Goal: Information Seeking & Learning: Compare options

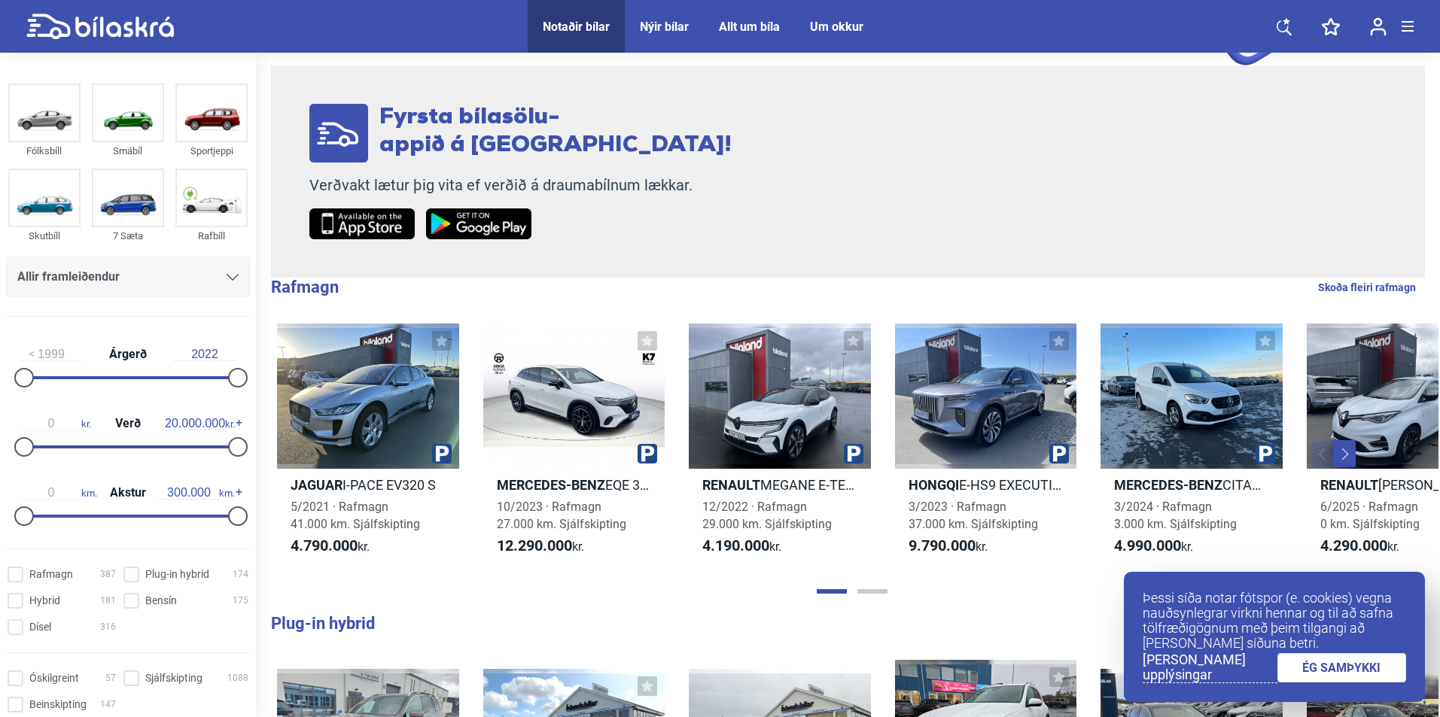
scroll to position [251, 0]
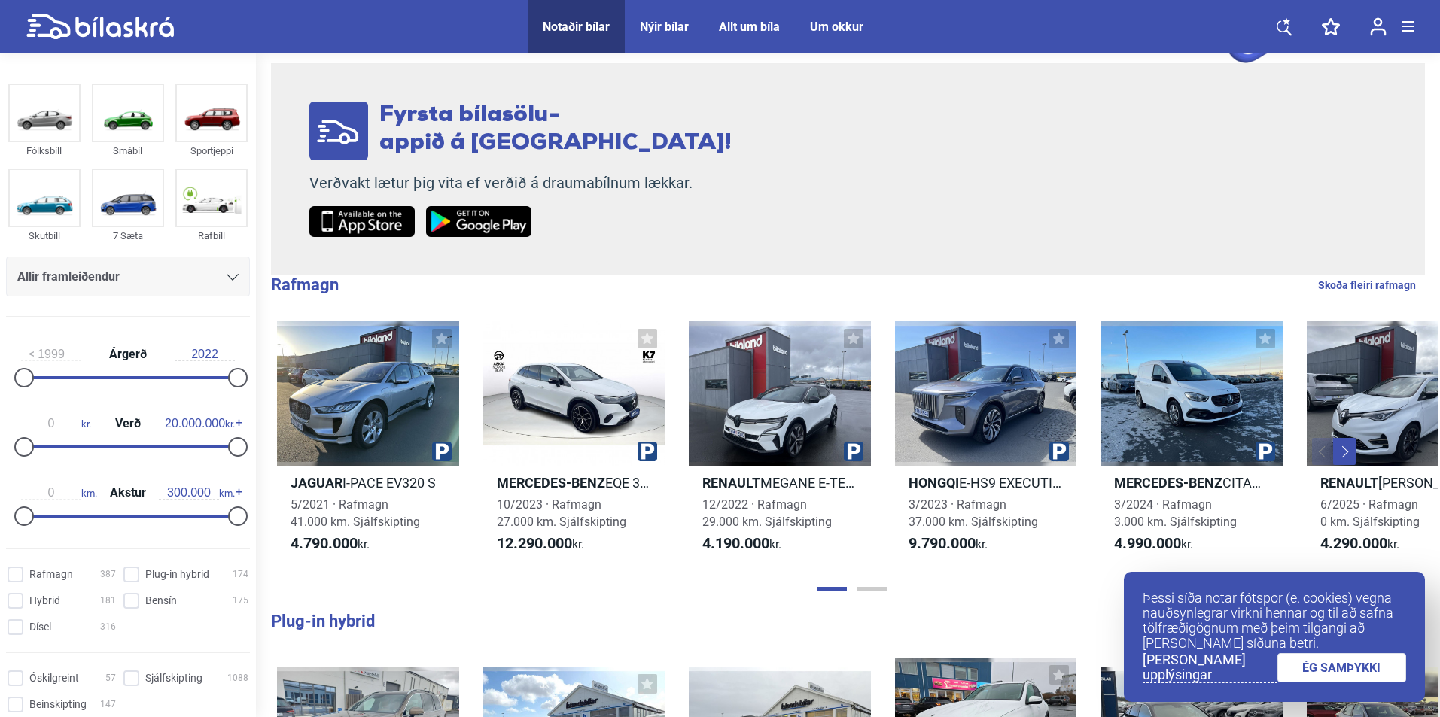
click at [1315, 662] on link "ÉG SAMÞYKKI" at bounding box center [1341, 667] width 129 height 29
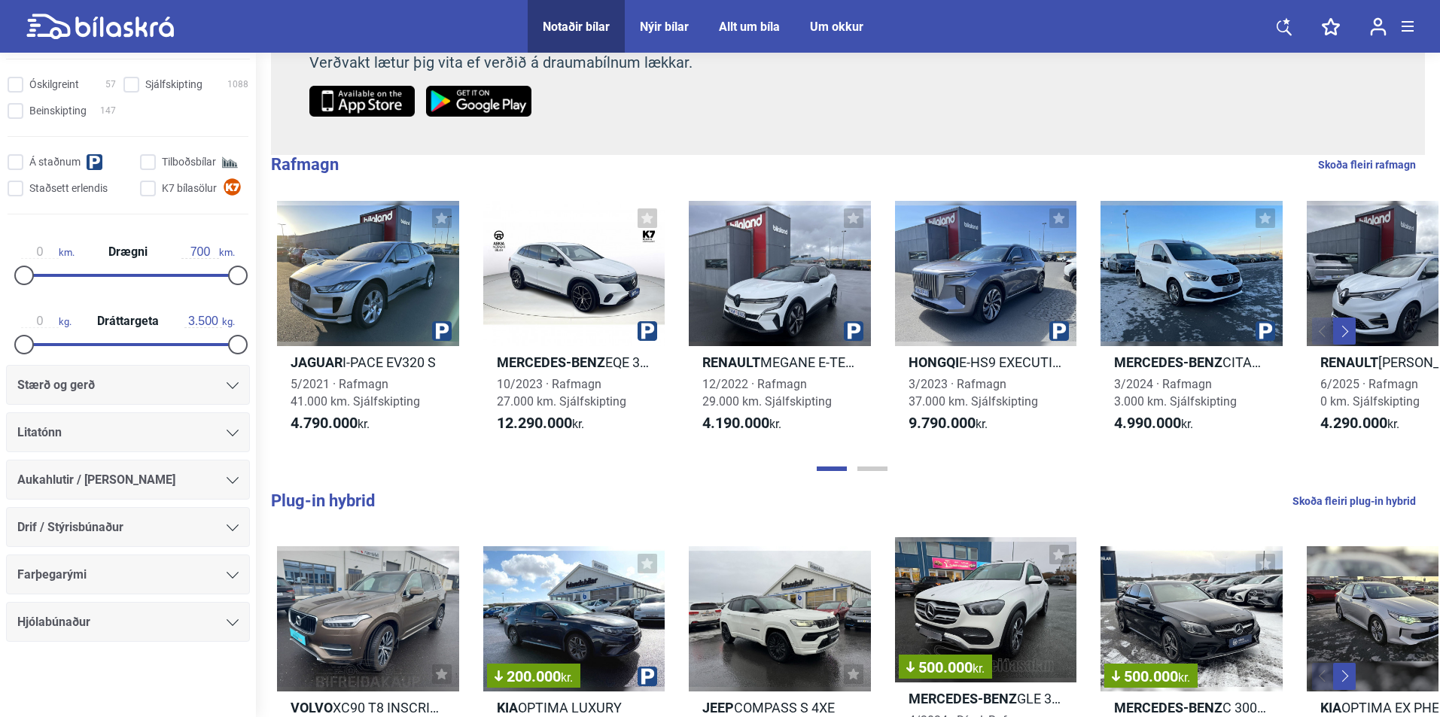
scroll to position [376, 0]
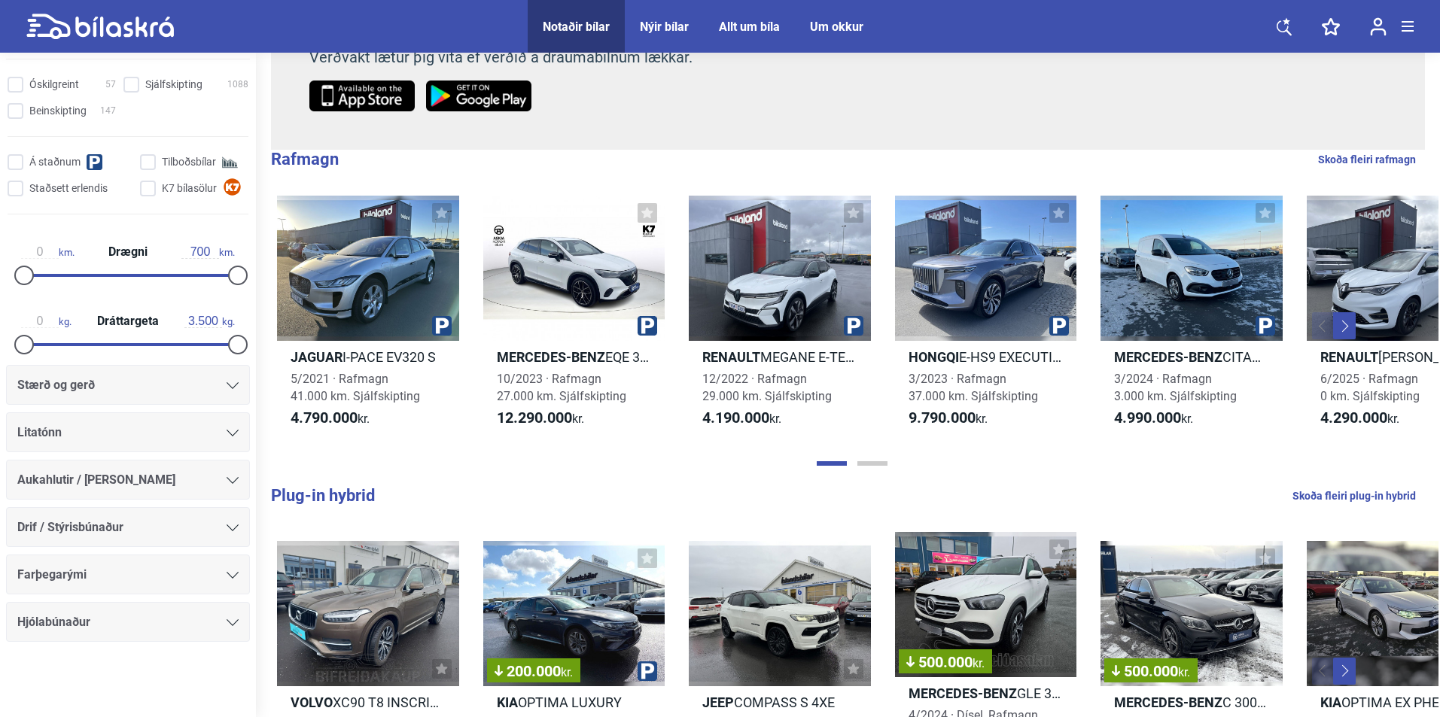
click at [230, 379] on div "Stærð og gerð" at bounding box center [127, 385] width 221 height 21
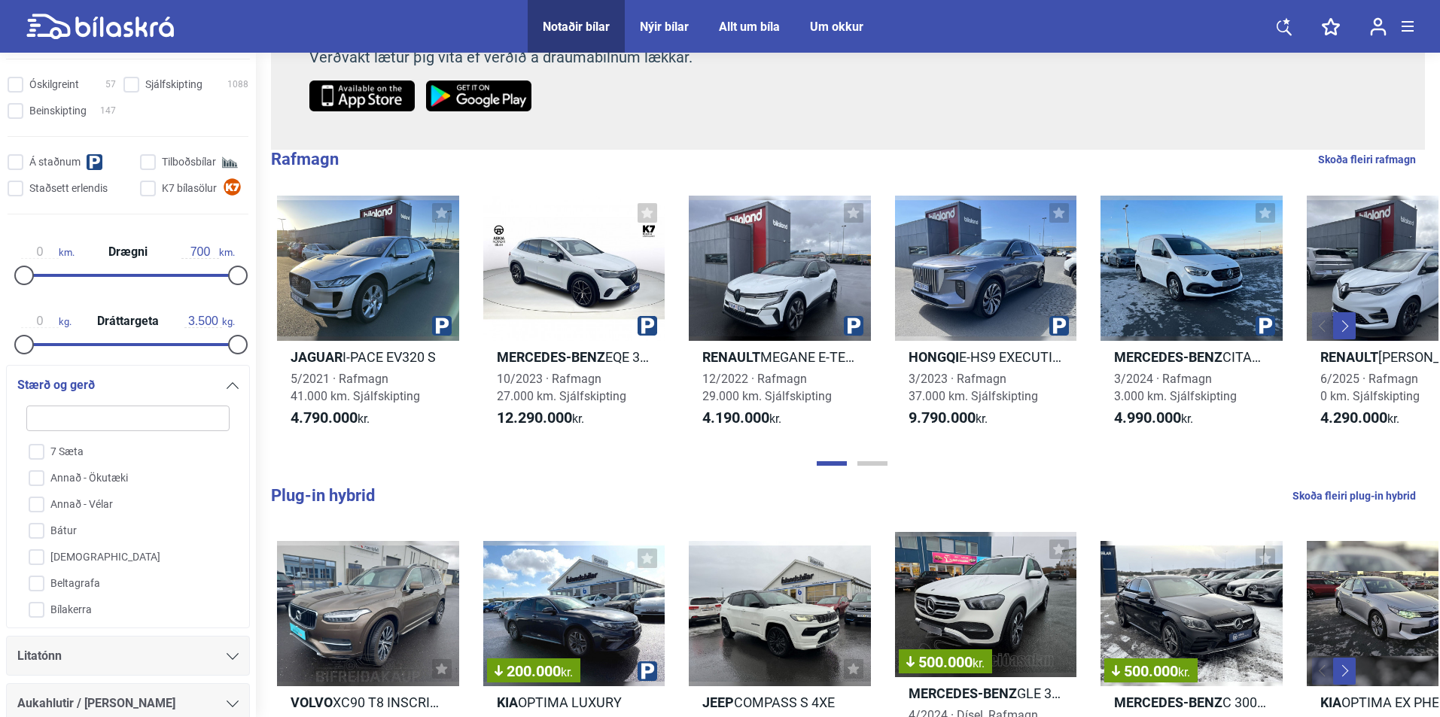
click at [227, 385] on icon at bounding box center [233, 385] width 12 height 7
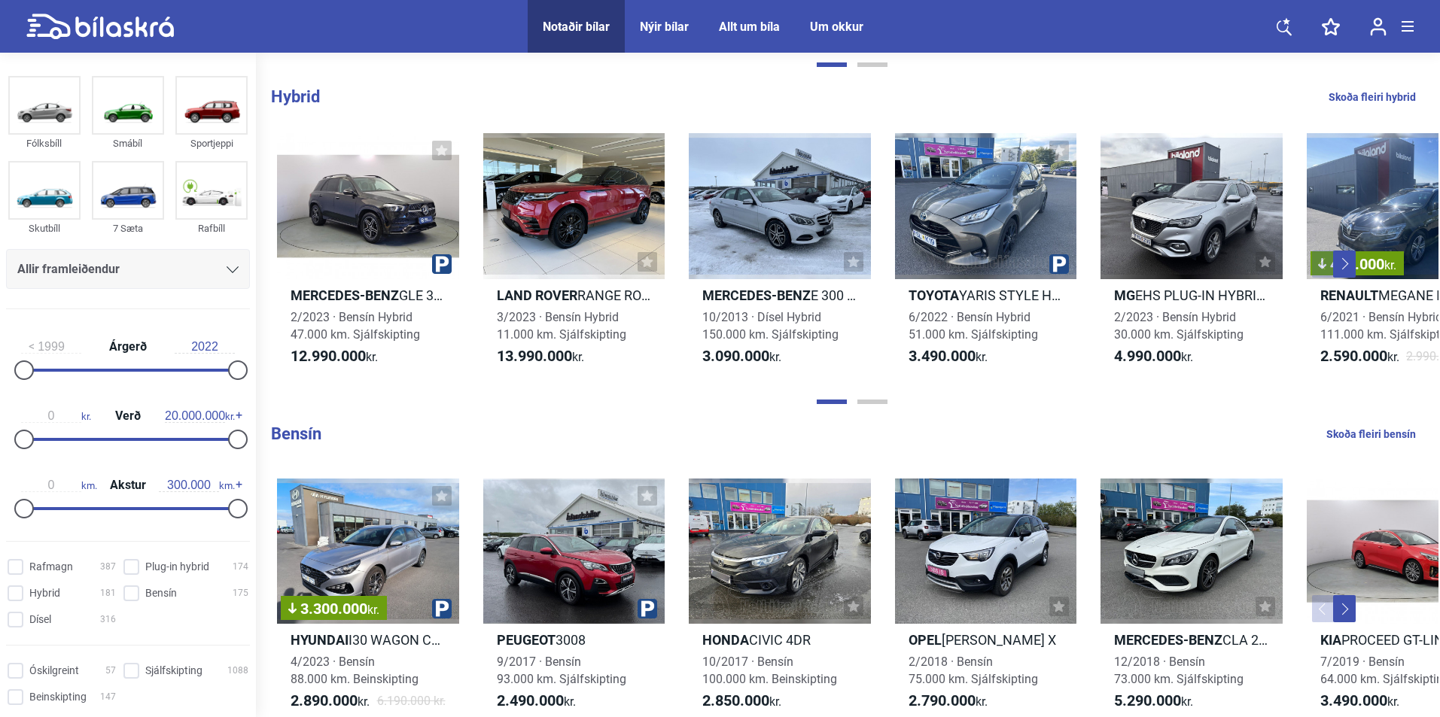
scroll to position [0, 0]
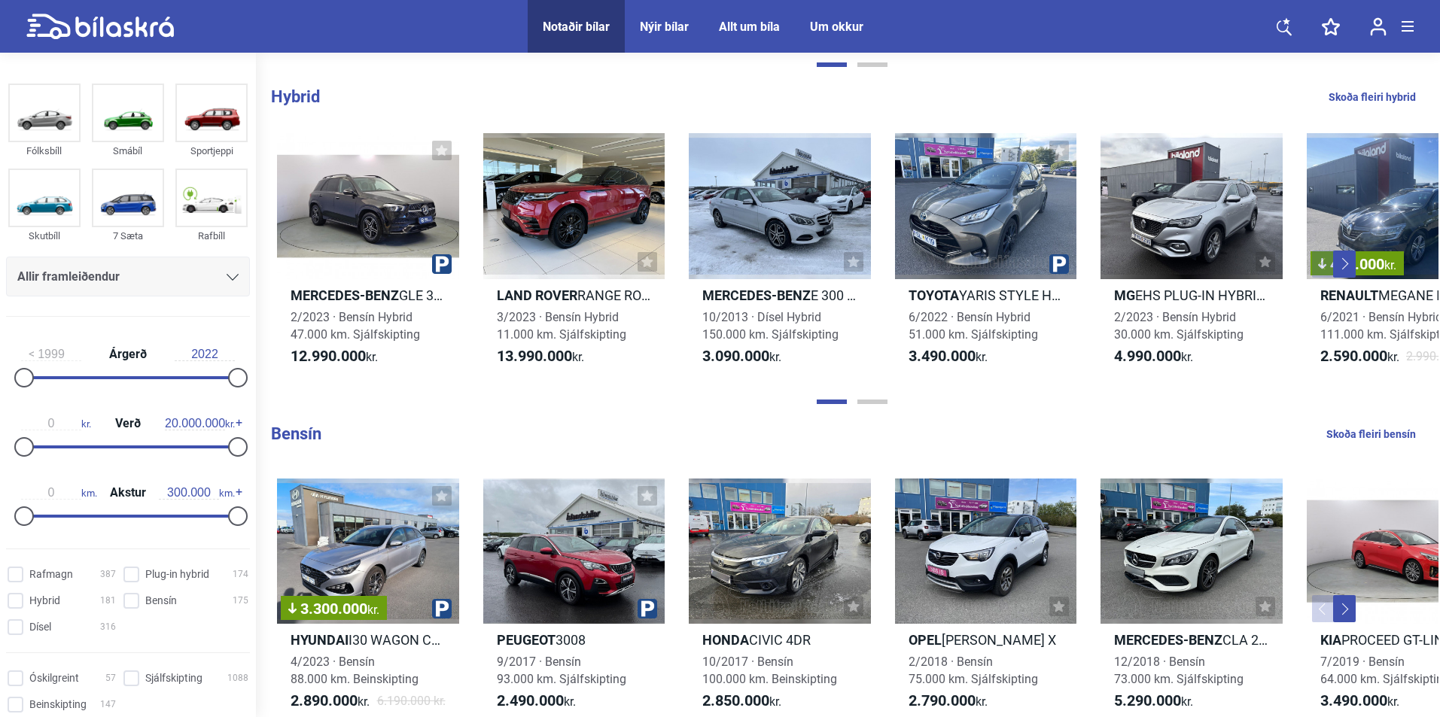
click at [227, 276] on icon at bounding box center [233, 277] width 12 height 7
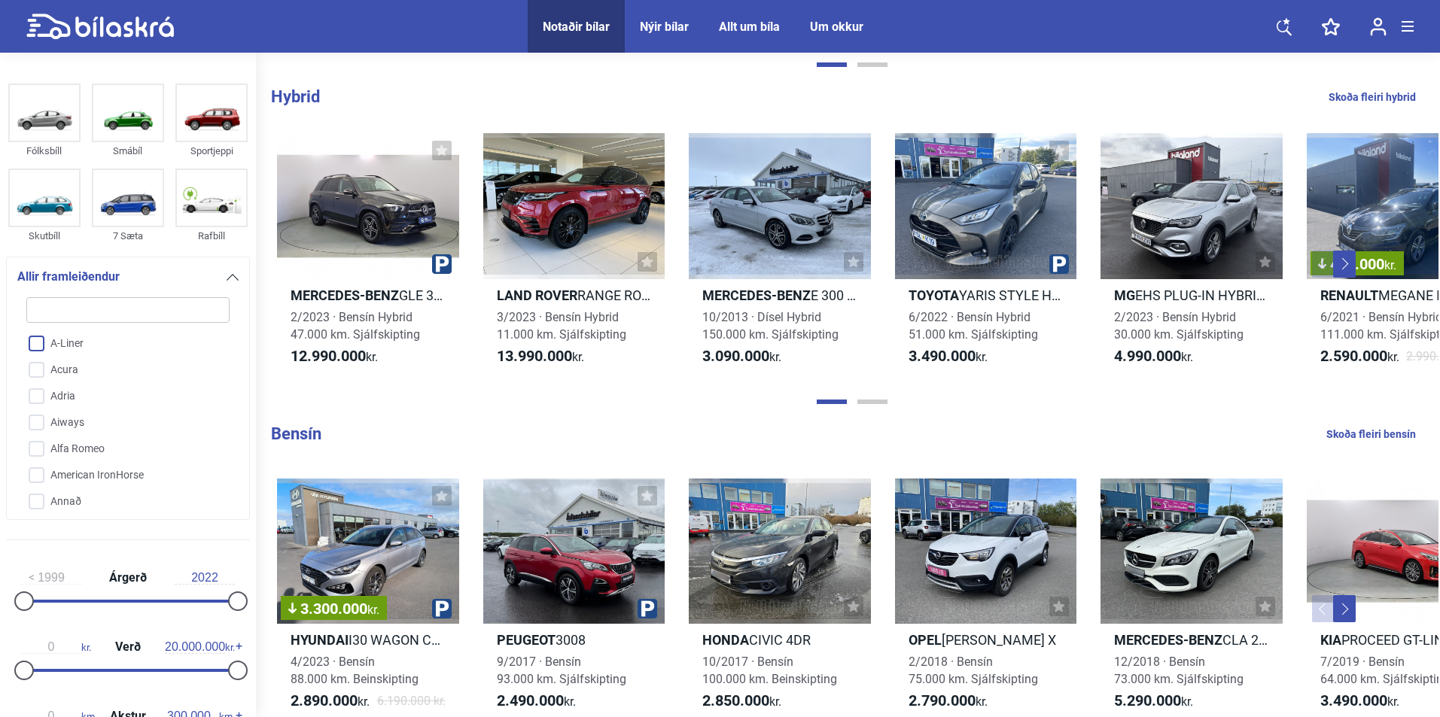
type input "a"
checkbox input "false"
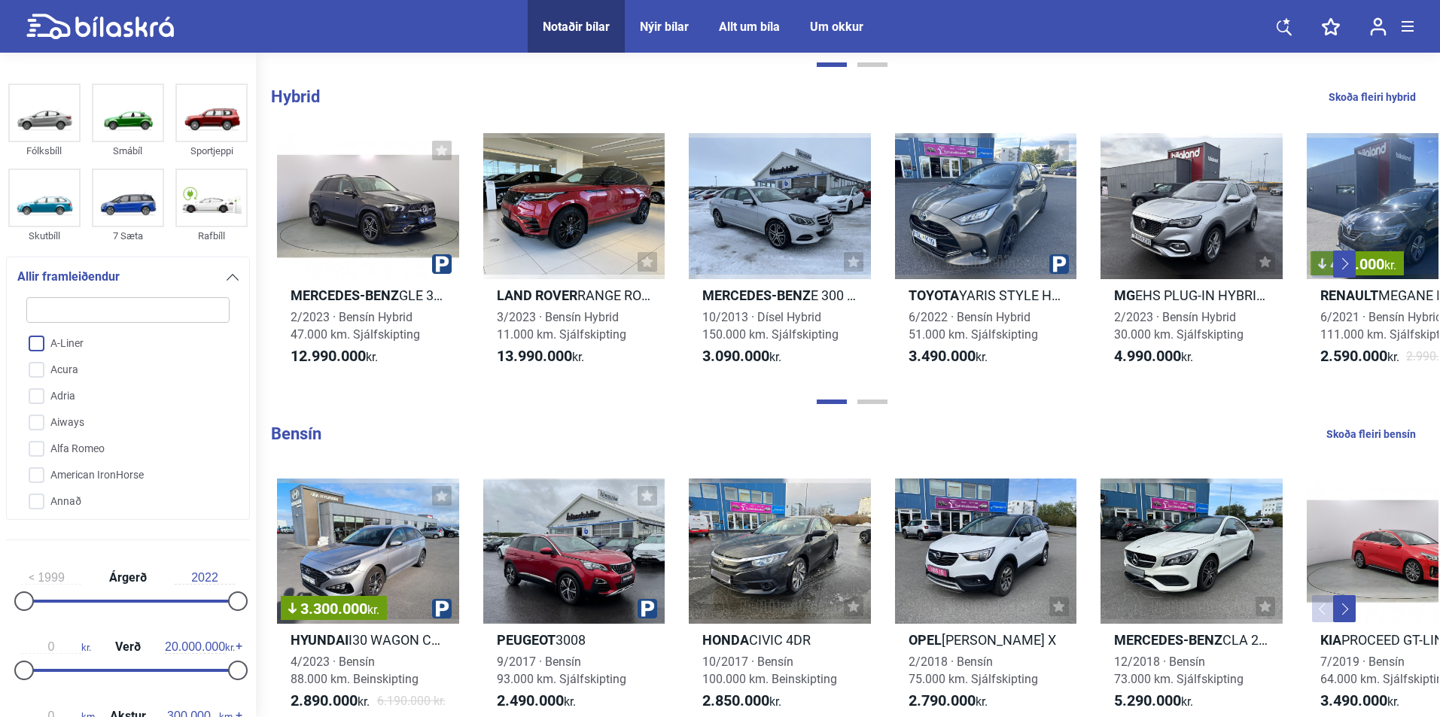
checkbox input "false"
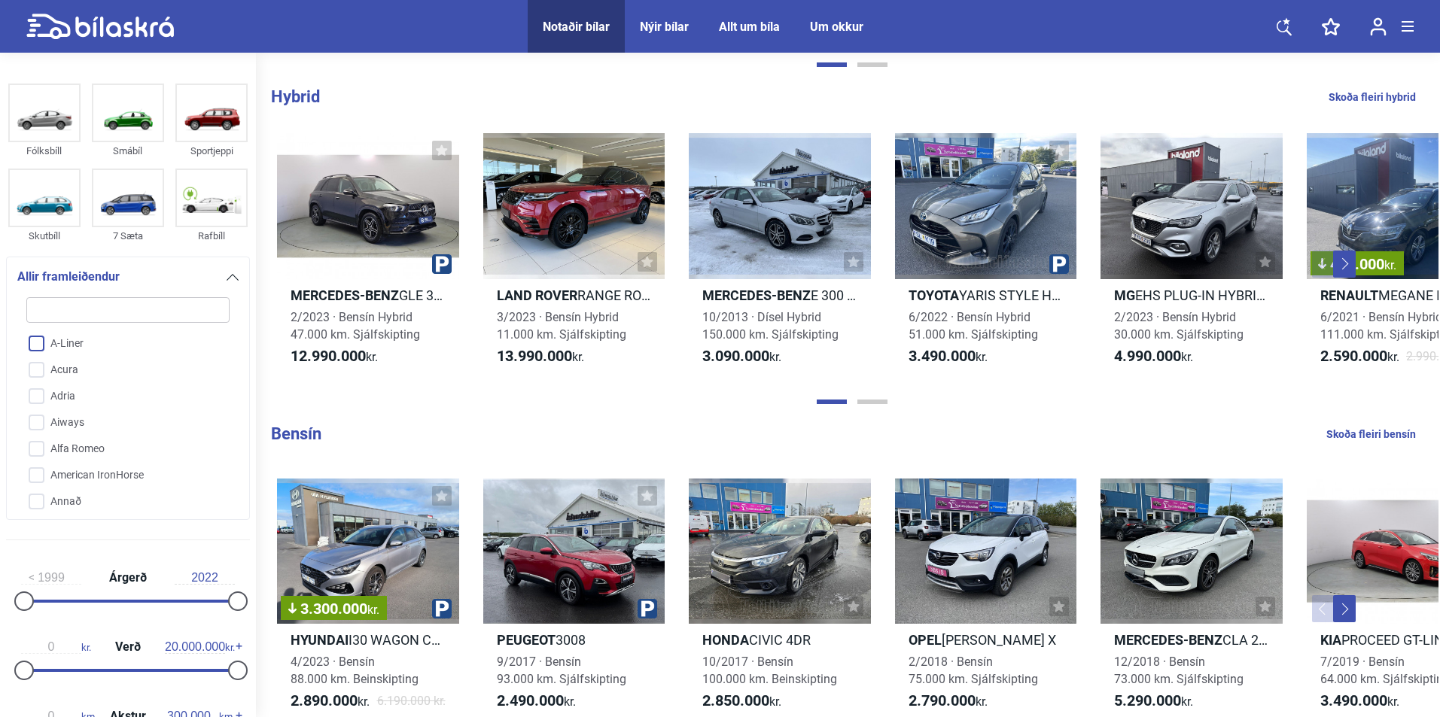
checkbox input "false"
type input "au"
checkbox input "false"
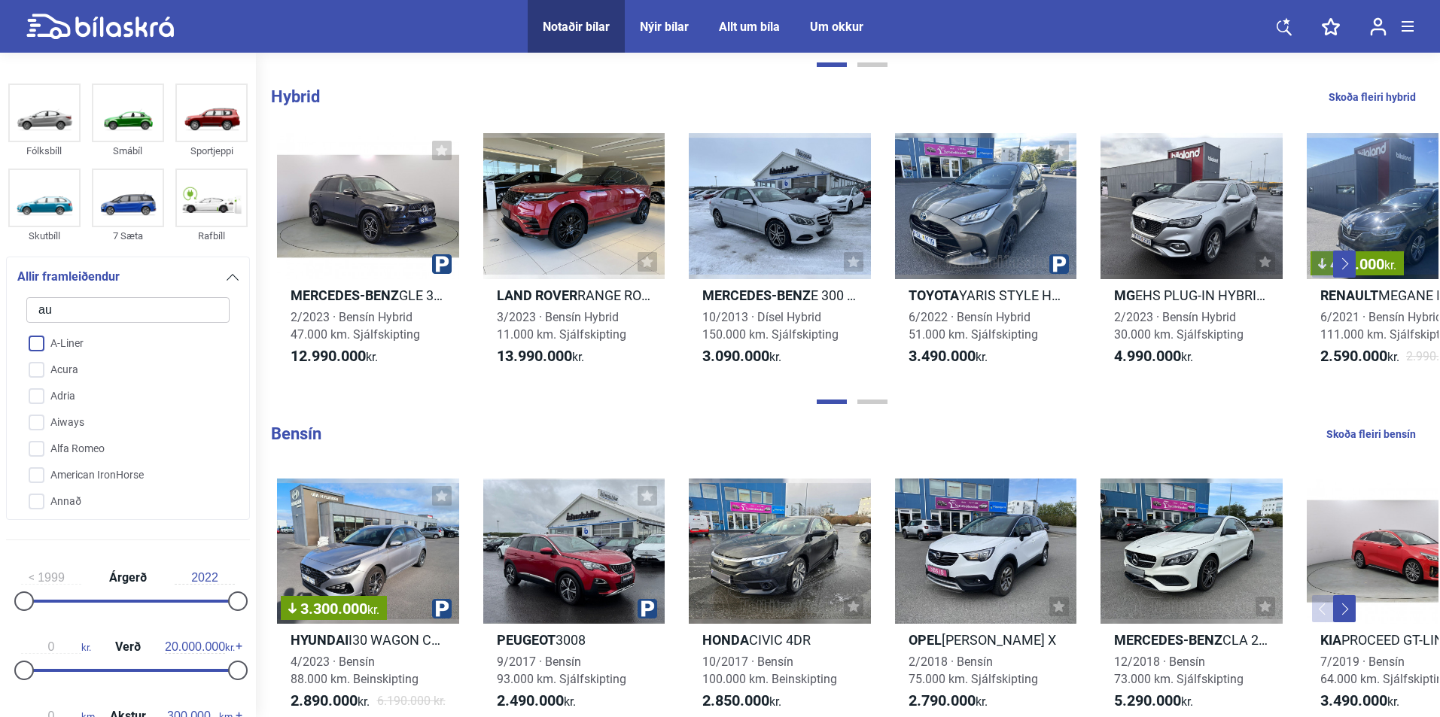
checkbox input "false"
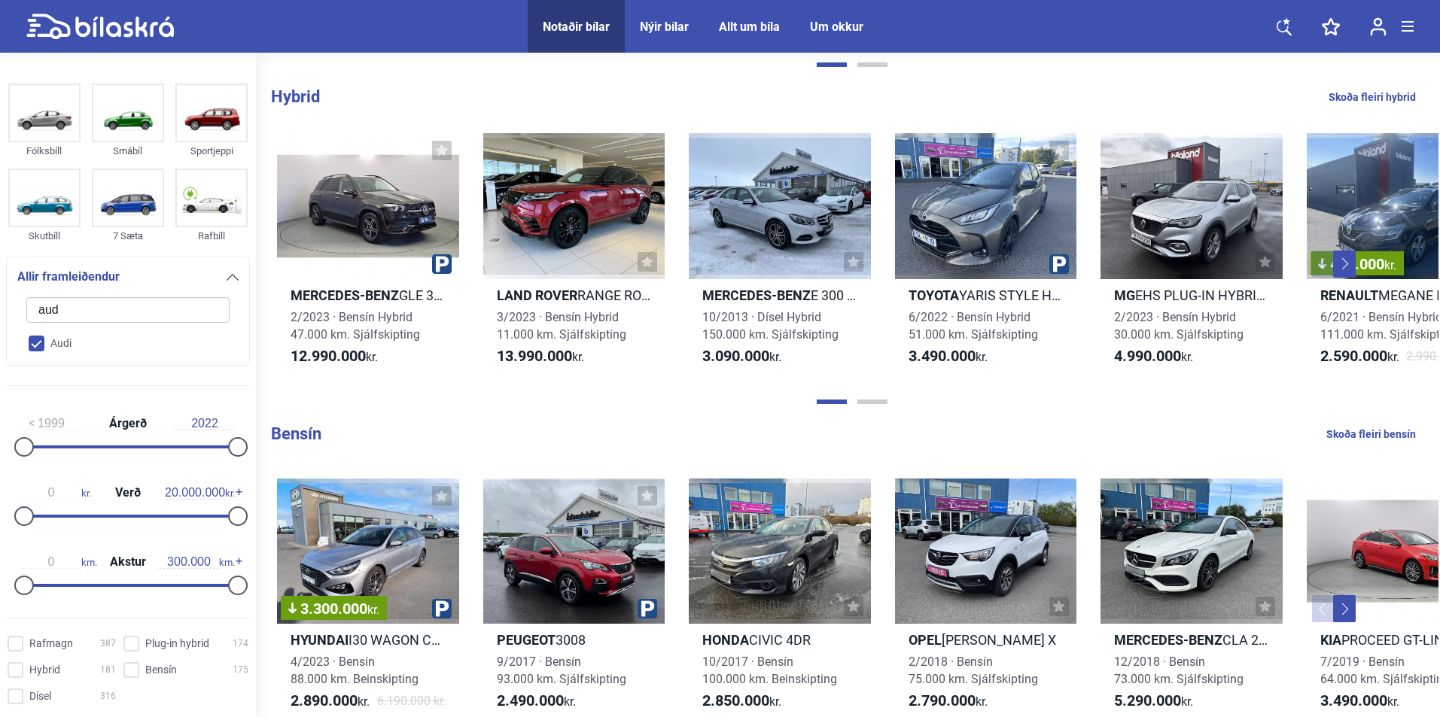
type input "audi"
checkbox input "true"
checkbox input "false"
